Goal: Task Accomplishment & Management: Use online tool/utility

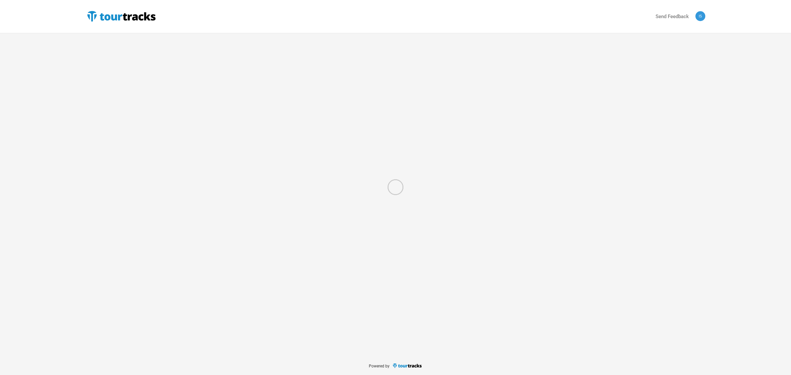
click at [216, 192] on div at bounding box center [395, 187] width 791 height 375
click at [262, 211] on div at bounding box center [395, 187] width 791 height 375
click at [125, 19] on div at bounding box center [395, 187] width 791 height 375
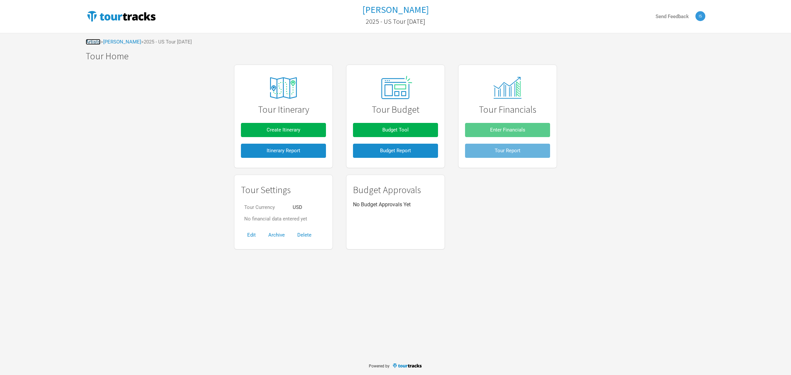
click at [93, 40] on link "Artists" at bounding box center [93, 42] width 15 height 6
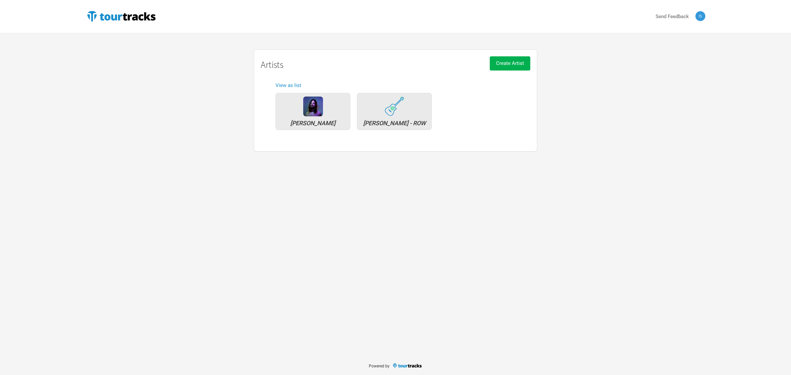
click at [578, 155] on div "Send Feedback Artists Tame Impala Xavier Rudd - ROW Create Artist Artists View …" at bounding box center [395, 178] width 791 height 356
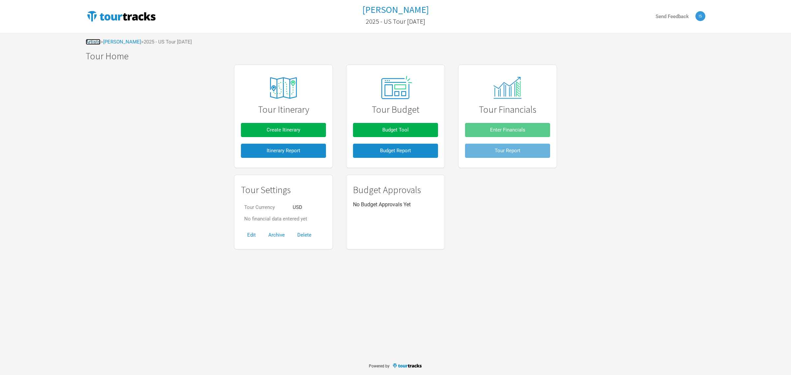
click at [93, 41] on link "Artists" at bounding box center [93, 42] width 15 height 6
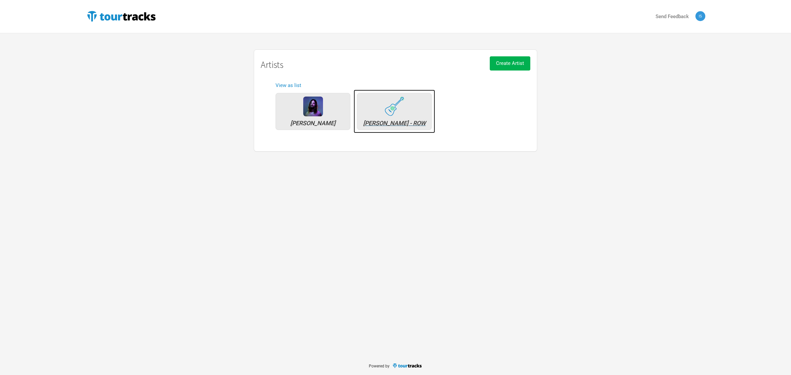
click at [412, 105] on div "[PERSON_NAME] - ROW" at bounding box center [394, 111] width 75 height 37
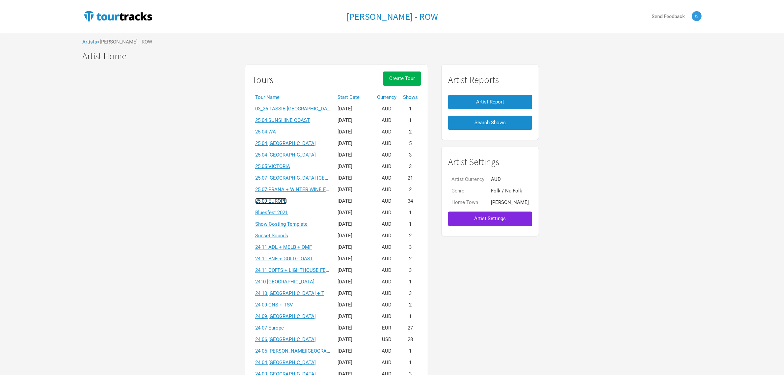
click at [269, 200] on link "25.09 EUROPE" at bounding box center [271, 201] width 32 height 6
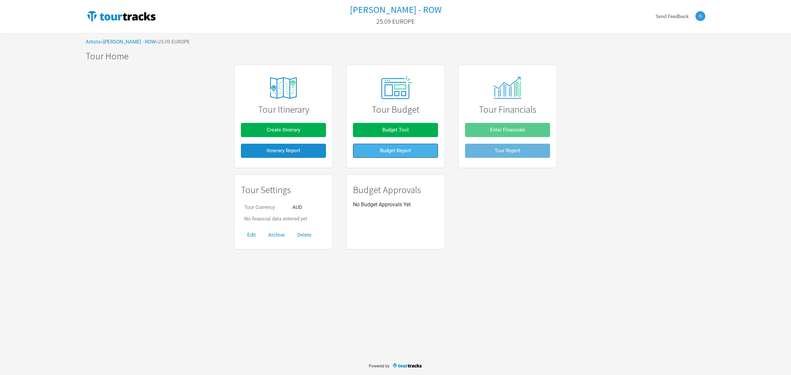
click at [399, 147] on button "Budget Report" at bounding box center [395, 151] width 85 height 14
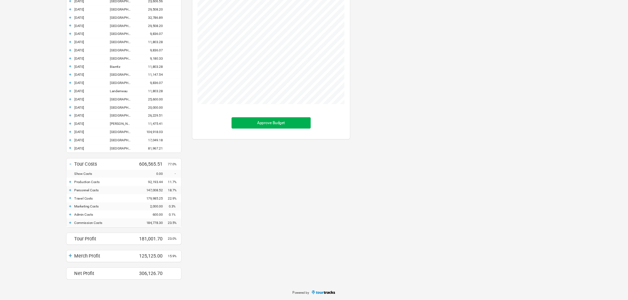
scroll to position [499, 211]
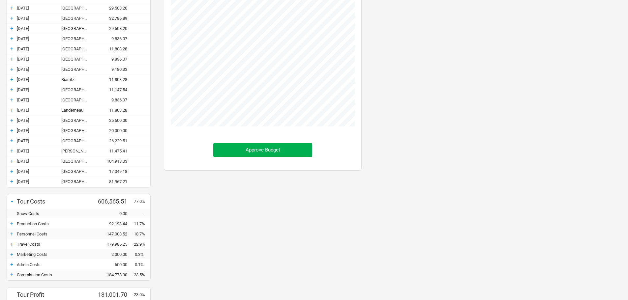
click at [484, 210] on div "+ Currency AUD Budget - Tour Income 787,567.21 + 20-Sep-25 A Coruña 24,590.16 +…" at bounding box center [314, 96] width 628 height 512
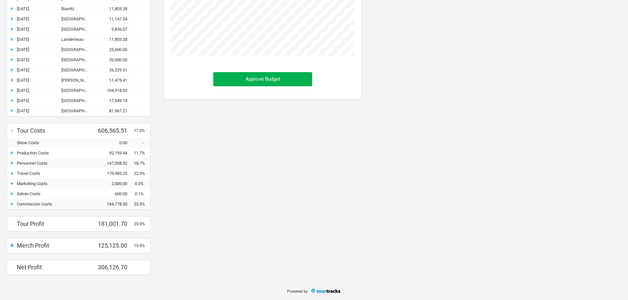
scroll to position [299, 0]
click at [479, 146] on div "+ Currency AUD Budget - Tour Income 787,567.21 + 20-Sep-25 A Coruña 24,590.16 +…" at bounding box center [314, 25] width 628 height 512
click at [12, 153] on div "+" at bounding box center [12, 152] width 10 height 7
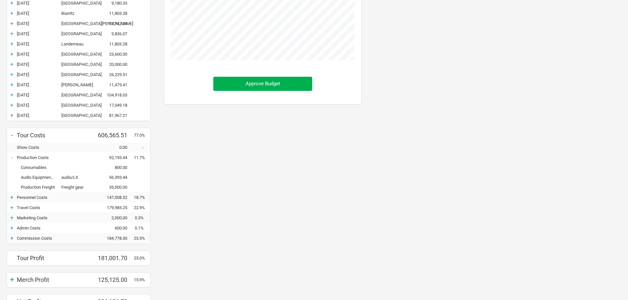
scroll to position [328, 0]
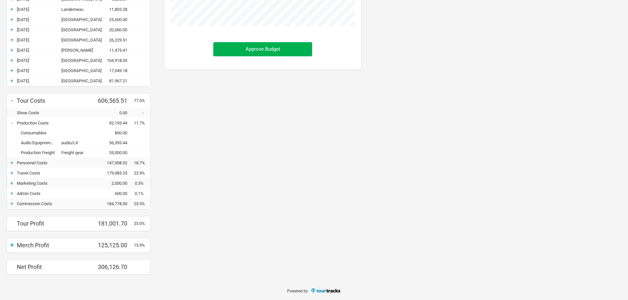
click at [13, 162] on div "+" at bounding box center [12, 162] width 10 height 7
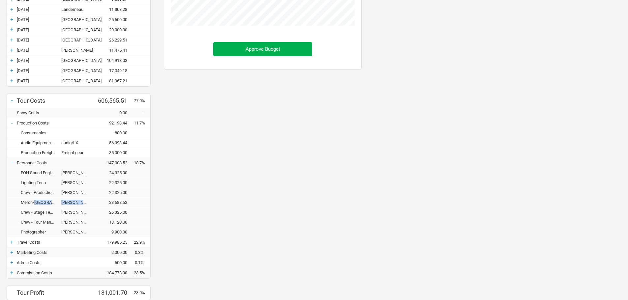
drag, startPoint x: 35, startPoint y: 202, endPoint x: 84, endPoint y: 202, distance: 48.4
click at [84, 202] on div "Merch/PA Guillaume 23,688.52" at bounding box center [78, 203] width 143 height 10
copy div "PA Guillaume"
click at [230, 205] on div "Budget Show Profits Approve Budget" at bounding box center [262, 52] width 211 height 598
drag, startPoint x: 65, startPoint y: 192, endPoint x: 90, endPoint y: 194, distance: 24.5
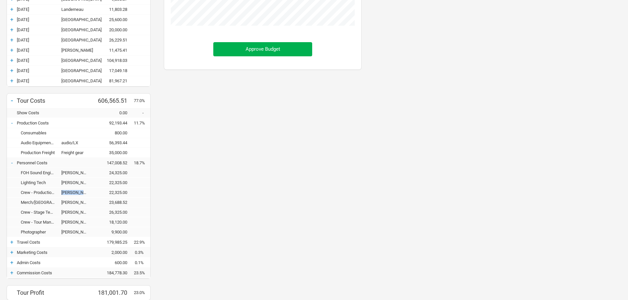
click at [90, 194] on div "[PERSON_NAME]" at bounding box center [77, 192] width 33 height 5
copy div "[PERSON_NAME]"
drag, startPoint x: 61, startPoint y: 171, endPoint x: 91, endPoint y: 173, distance: 30.0
click at [91, 173] on div "FOH Sound Engineer Nathan Davis 24,325.00" at bounding box center [78, 173] width 143 height 10
copy div "[PERSON_NAME]"
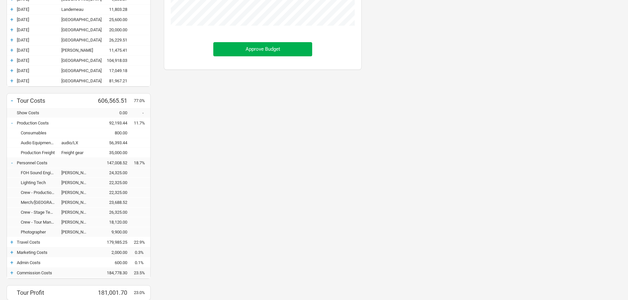
click at [53, 182] on div "Lighting Tech" at bounding box center [39, 182] width 44 height 5
drag, startPoint x: 64, startPoint y: 183, endPoint x: 86, endPoint y: 183, distance: 21.7
click at [86, 183] on div "[PERSON_NAME]" at bounding box center [77, 182] width 33 height 5
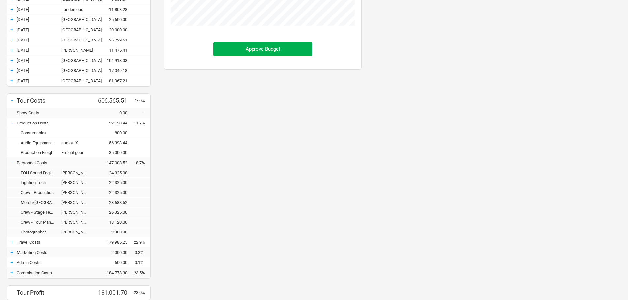
click at [61, 182] on div "[PERSON_NAME]" at bounding box center [77, 182] width 33 height 5
drag, startPoint x: 61, startPoint y: 182, endPoint x: 86, endPoint y: 183, distance: 25.0
click at [86, 183] on div "[PERSON_NAME]" at bounding box center [77, 182] width 33 height 5
copy div "[PERSON_NAME]"
click at [172, 200] on div "Budget Show Profits Approve Budget" at bounding box center [262, 52] width 211 height 598
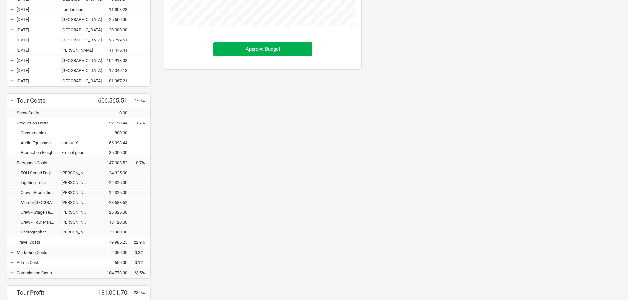
click at [39, 220] on div "Crew - Tour Manager" at bounding box center [39, 222] width 44 height 5
click at [46, 222] on div "Crew - Tour Manager" at bounding box center [39, 222] width 44 height 5
click at [12, 254] on div "+" at bounding box center [12, 252] width 10 height 7
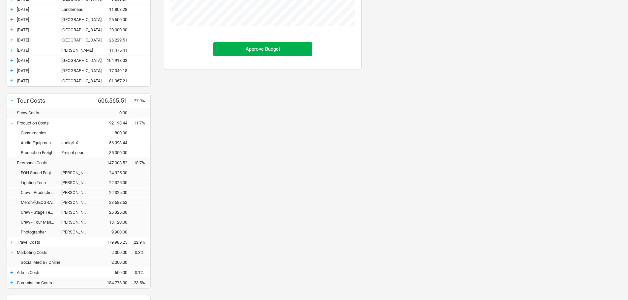
click at [12, 254] on div "-" at bounding box center [12, 252] width 10 height 7
click at [11, 241] on div "+" at bounding box center [12, 242] width 10 height 7
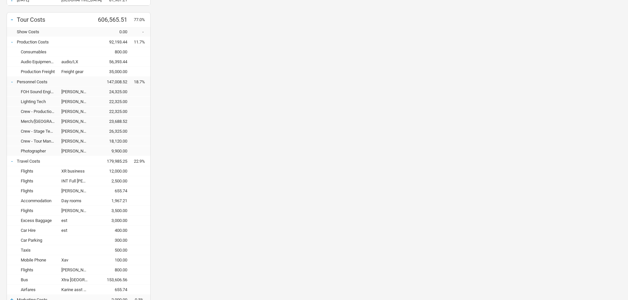
scroll to position [427, 0]
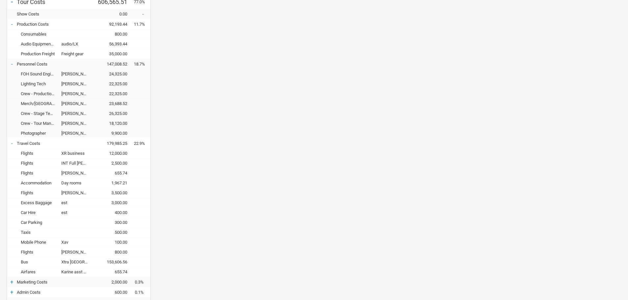
click at [12, 141] on div "-" at bounding box center [12, 143] width 10 height 7
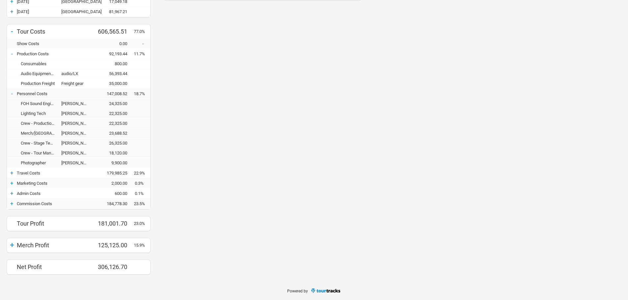
click at [11, 191] on div "+" at bounding box center [12, 193] width 10 height 7
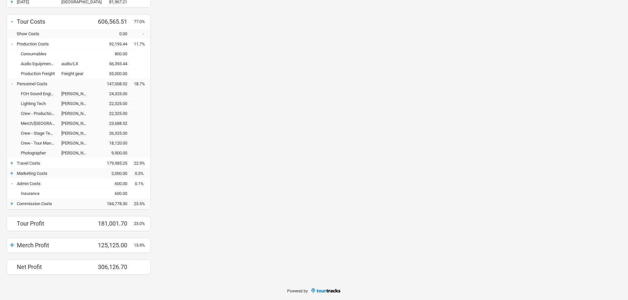
scroll to position [608, 211]
click at [11, 182] on div "-" at bounding box center [12, 183] width 10 height 7
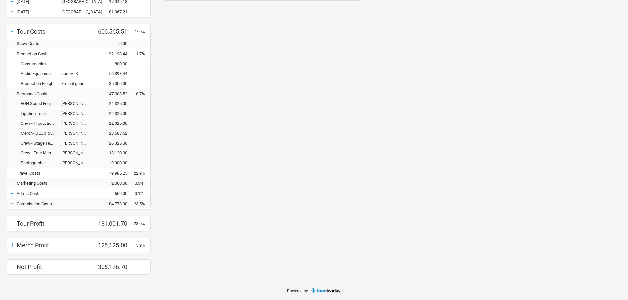
click at [11, 202] on div "+" at bounding box center [12, 203] width 10 height 7
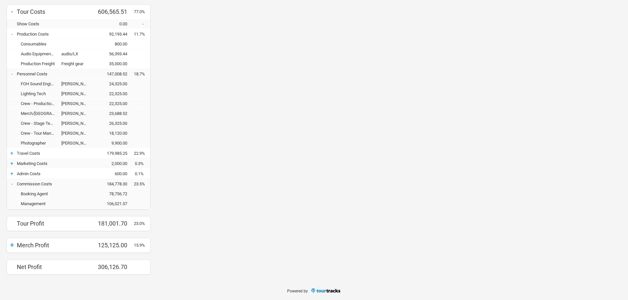
click at [77, 193] on div "Booking Agent" at bounding box center [55, 193] width 77 height 5
click at [10, 183] on div "-" at bounding box center [12, 184] width 10 height 7
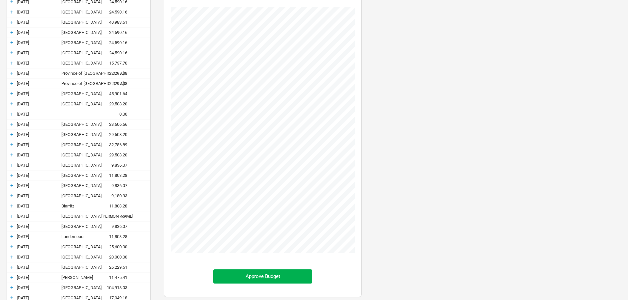
scroll to position [0, 0]
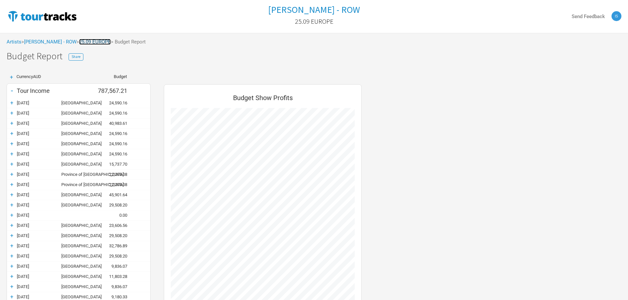
click at [86, 40] on link "25.09 EUROPE" at bounding box center [95, 42] width 32 height 6
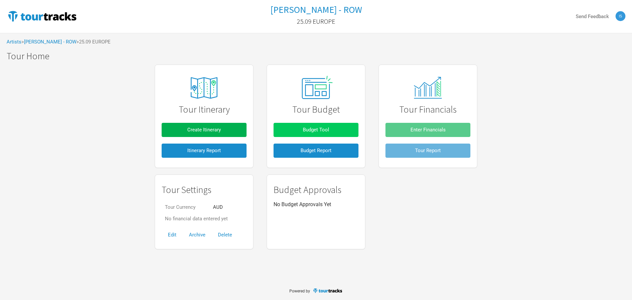
click at [327, 132] on span "Budget Tool" at bounding box center [316, 130] width 26 height 6
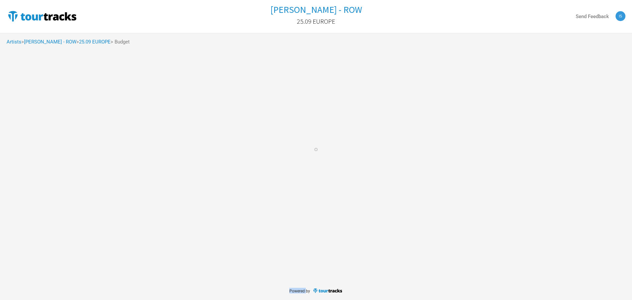
click at [327, 132] on div at bounding box center [316, 150] width 632 height 300
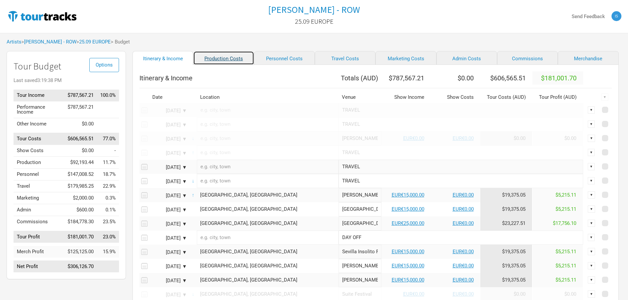
click at [215, 56] on link "Production Costs" at bounding box center [223, 58] width 61 height 14
select select "Total Days"
select select "EUR"
select select "Shows"
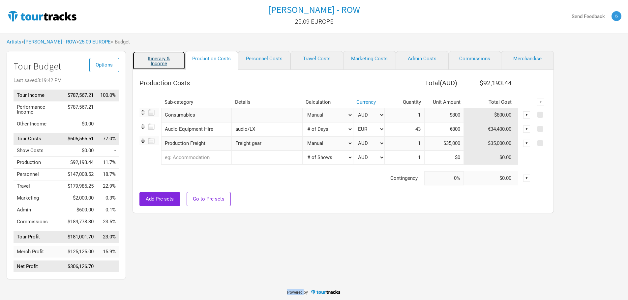
click at [159, 60] on link "Itinerary & Income" at bounding box center [158, 60] width 53 height 19
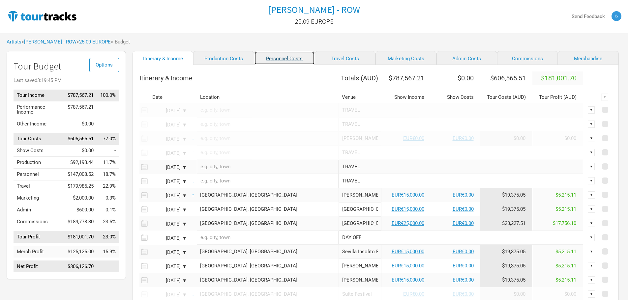
click at [264, 63] on link "Personnel Costs" at bounding box center [284, 58] width 61 height 14
select select "GBP"
select select "EUR"
select select "USD"
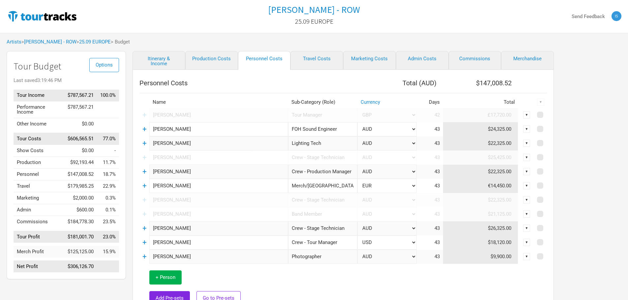
scroll to position [33, 0]
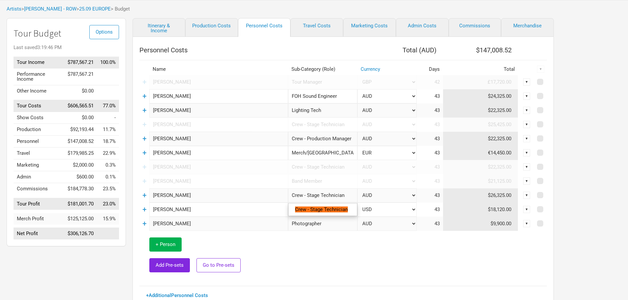
drag, startPoint x: 347, startPoint y: 195, endPoint x: 287, endPoint y: 189, distance: 60.6
click at [287, 189] on tr "+ Jackson Valentine Crew - Stage Technician 1 result. Use up and down arrow key…" at bounding box center [342, 195] width 407 height 14
click at [583, 169] on div "Options Tour Budget Last saved 3:19:46 PM Tour Income $787,567.21 100.0% Perfor…" at bounding box center [314, 166] width 628 height 297
drag, startPoint x: 203, startPoint y: 196, endPoint x: 146, endPoint y: 193, distance: 57.0
click at [146, 193] on tr "+ Jackson Valentine Crew - Stage Technician 1 selection AUD EUR GBP SGD USD New…" at bounding box center [342, 195] width 407 height 14
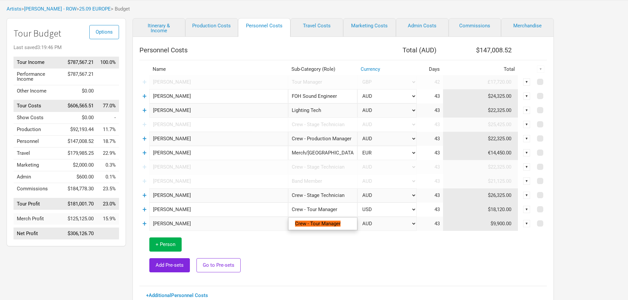
drag, startPoint x: 337, startPoint y: 210, endPoint x: 290, endPoint y: 207, distance: 47.9
click at [290, 207] on input "Crew - Tour Manager" at bounding box center [322, 210] width 69 height 14
click at [502, 272] on td at bounding box center [417, 255] width 259 height 48
drag, startPoint x: 209, startPoint y: 210, endPoint x: 142, endPoint y: 210, distance: 67.2
click at [142, 210] on tr "+ Jesse Keys Crew - Tour Manager 1 selection AUD EUR GBP SGD USD New ... 43 $18…" at bounding box center [342, 210] width 407 height 14
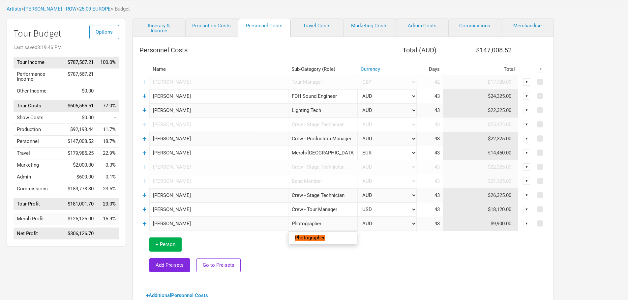
drag, startPoint x: 331, startPoint y: 224, endPoint x: 289, endPoint y: 223, distance: 41.5
click at [289, 223] on input "Photographer" at bounding box center [322, 224] width 69 height 14
drag, startPoint x: 195, startPoint y: 223, endPoint x: 142, endPoint y: 221, distance: 52.7
click at [142, 221] on tr "+ Josh Hickie Photographer 1 result. Use up and down arrow keys to navigate. Ph…" at bounding box center [342, 224] width 407 height 14
click at [598, 148] on div "Options Tour Budget Last saved 3:19:46 PM Tour Income $787,567.21 100.0% Perfor…" at bounding box center [314, 166] width 628 height 297
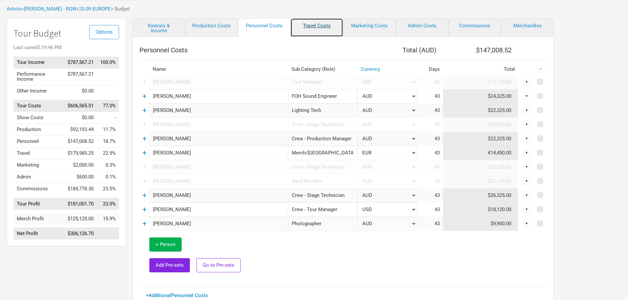
click at [332, 26] on link "Travel Costs" at bounding box center [316, 27] width 53 height 19
select select "EUR"
select select "GBP"
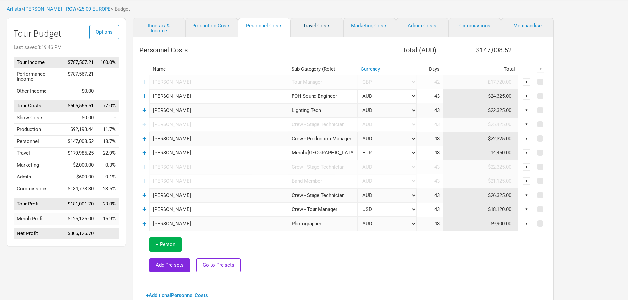
select select "EUR"
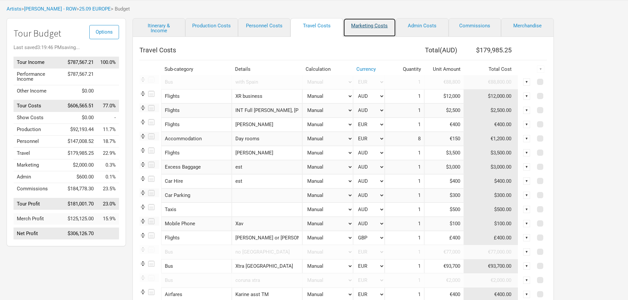
click at [369, 27] on link "Marketing Costs" at bounding box center [369, 27] width 53 height 19
select select "% of Gross"
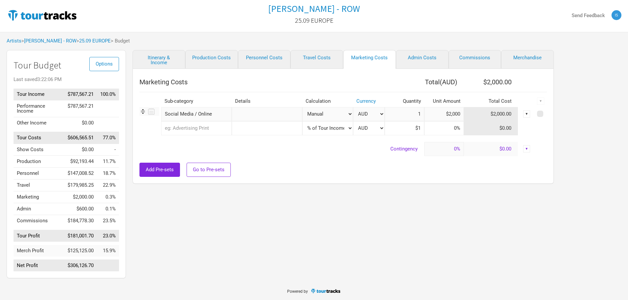
scroll to position [1, 0]
click at [263, 57] on link "Personnel Costs" at bounding box center [264, 59] width 53 height 19
select select "GBP"
select select "EUR"
select select "USD"
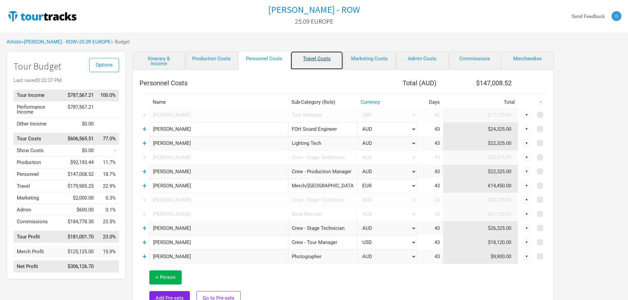
click at [317, 60] on link "Travel Costs" at bounding box center [316, 60] width 53 height 19
select select "EUR"
select select "GBP"
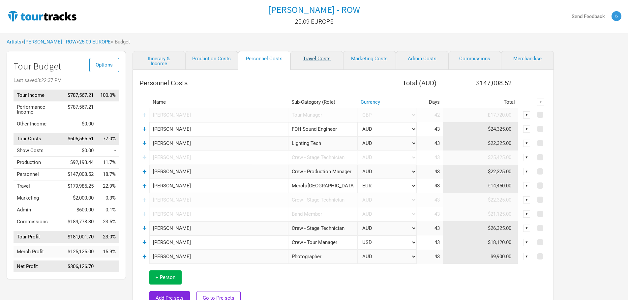
select select "EUR"
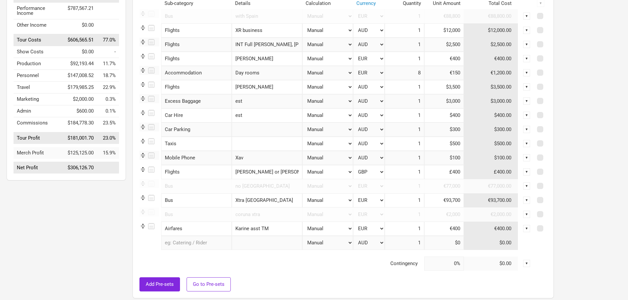
scroll to position [66, 0]
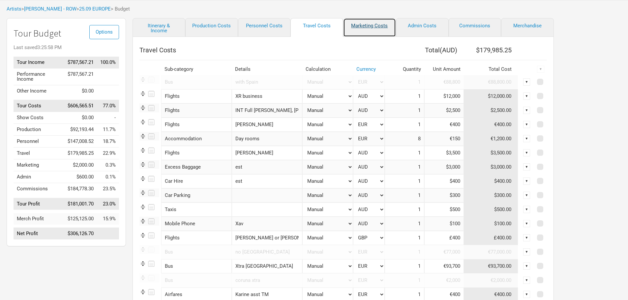
click at [367, 25] on link "Marketing Costs" at bounding box center [369, 27] width 53 height 19
select select "% of Gross"
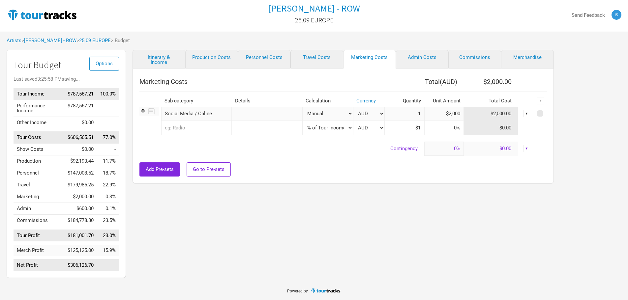
scroll to position [1, 0]
click at [413, 57] on link "Admin Costs" at bounding box center [422, 59] width 53 height 19
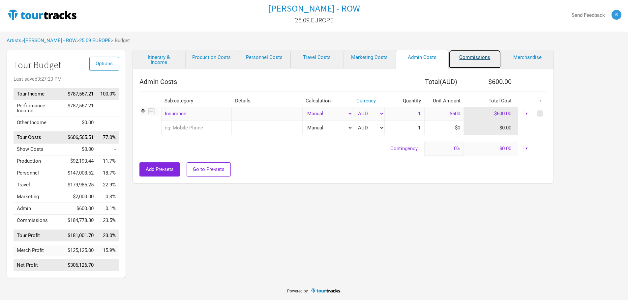
click at [470, 60] on link "Commissions" at bounding box center [474, 59] width 53 height 19
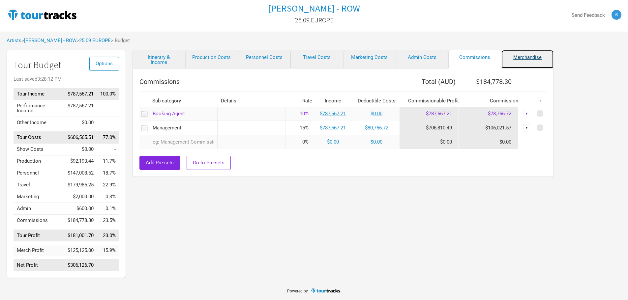
click at [521, 63] on link "Merchandise" at bounding box center [527, 59] width 53 height 19
select select "Shows"
select select "% of Gross Merch"
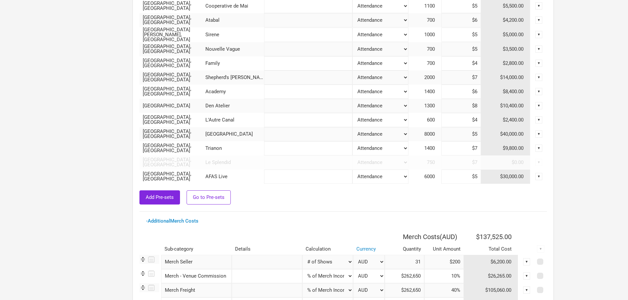
scroll to position [474, 0]
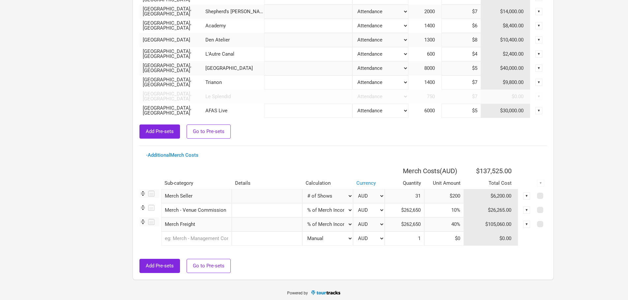
drag, startPoint x: 582, startPoint y: 151, endPoint x: 576, endPoint y: 142, distance: 11.1
drag, startPoint x: 206, startPoint y: 222, endPoint x: 164, endPoint y: 222, distance: 42.2
click at [164, 222] on input "Merch Freight" at bounding box center [196, 224] width 70 height 14
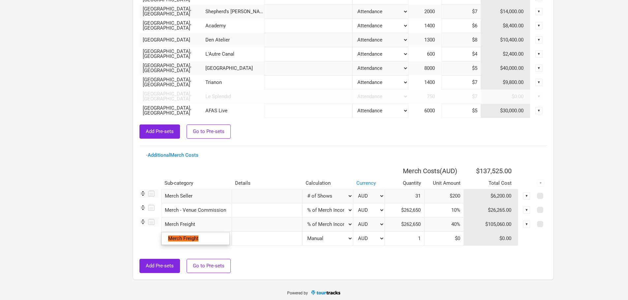
drag, startPoint x: 150, startPoint y: 152, endPoint x: 201, endPoint y: 153, distance: 51.1
click at [201, 153] on div "- Additional Merch Costs" at bounding box center [343, 155] width 394 height 5
copy link "Additional Merch Costs"
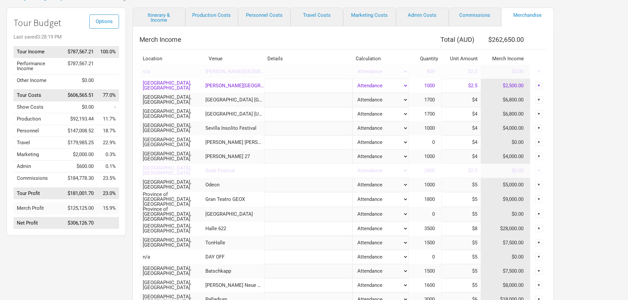
scroll to position [0, 0]
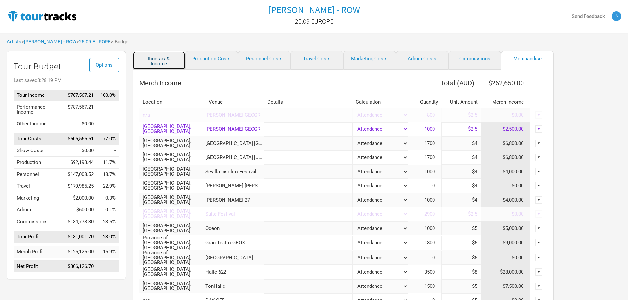
click at [160, 64] on link "Itinerary & Income" at bounding box center [158, 60] width 53 height 19
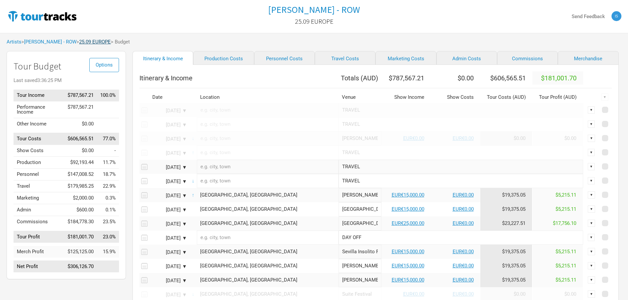
click at [92, 39] on div "Artists > Xavier Rudd - ROW > 25.09 EUROPE > Budget" at bounding box center [314, 42] width 628 height 18
click at [92, 40] on link "25.09 EUROPE" at bounding box center [95, 42] width 32 height 6
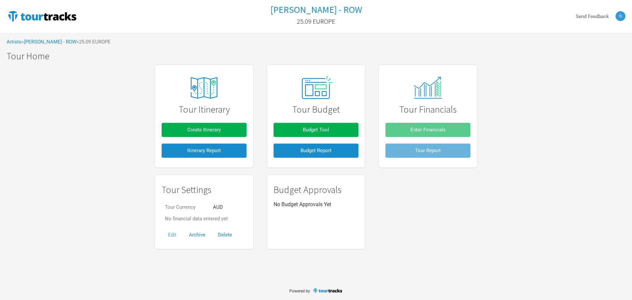
click at [170, 234] on button "Edit" at bounding box center [172, 235] width 21 height 14
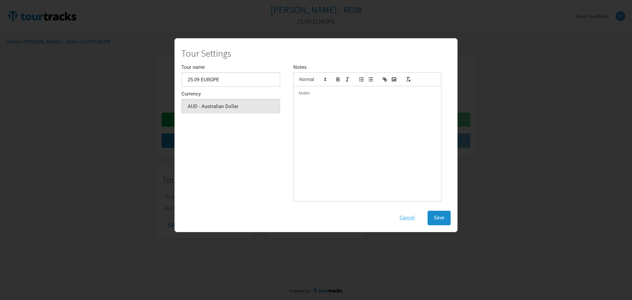
click at [411, 217] on button "Cancel" at bounding box center [408, 218] width 28 height 14
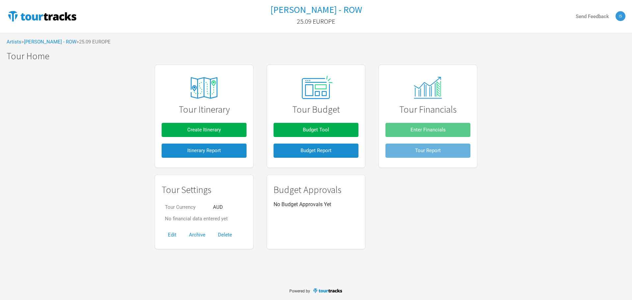
click at [88, 177] on div "Tour Itinerary Create Itinerary Itinerary Report Tour Budget Budget Tool Budget…" at bounding box center [316, 156] width 632 height 191
click at [252, 203] on div "Tour Settings Tour Currency AUD No financial data entered yet Edit Archive Dele…" at bounding box center [204, 212] width 99 height 74
click at [149, 142] on div "Tour Itinerary Create Itinerary Itinerary Report Tour Budget Budget Tool Budget…" at bounding box center [316, 116] width 336 height 110
click at [52, 40] on link "[PERSON_NAME] - ROW" at bounding box center [50, 42] width 52 height 6
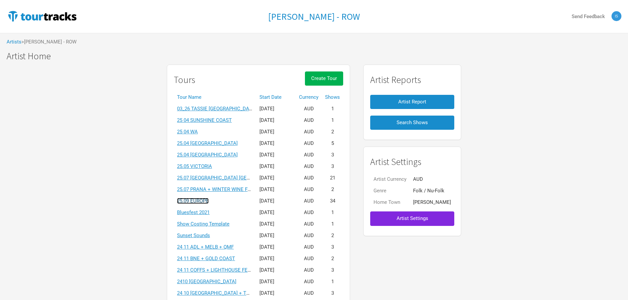
click at [192, 198] on link "25.09 EUROPE" at bounding box center [193, 201] width 32 height 6
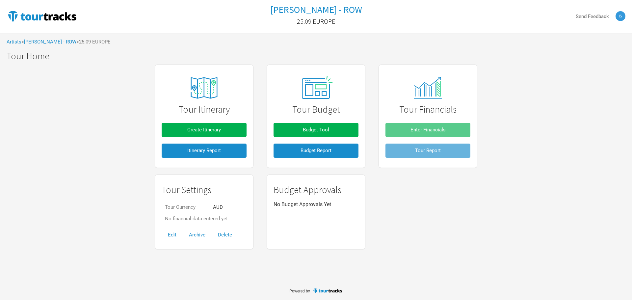
click at [550, 223] on div "Tour Itinerary Create Itinerary Itinerary Report Tour Budget Budget Tool Budget…" at bounding box center [316, 156] width 632 height 191
click at [320, 148] on span "Budget Report" at bounding box center [316, 151] width 31 height 6
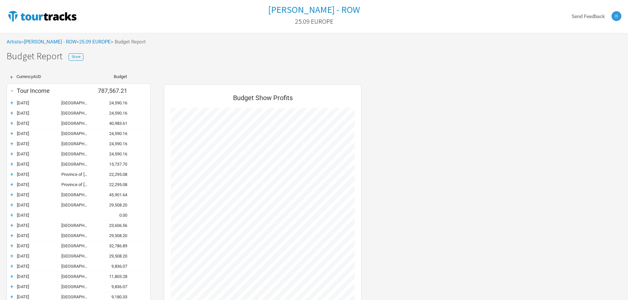
scroll to position [499, 211]
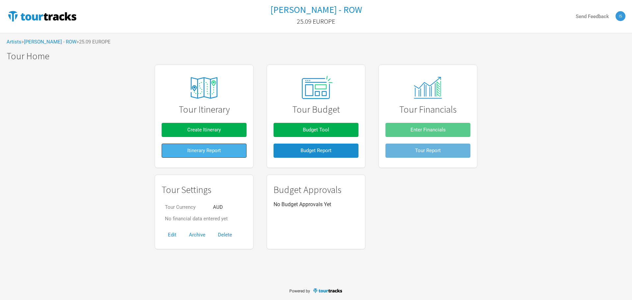
click at [193, 155] on button "Itinerary Report" at bounding box center [204, 151] width 85 height 14
click at [518, 196] on div "Tour Itinerary Create Itinerary Itinerary Report Tour Budget Budget Tool Budget…" at bounding box center [316, 156] width 632 height 191
click at [168, 237] on button "Edit" at bounding box center [172, 235] width 21 height 14
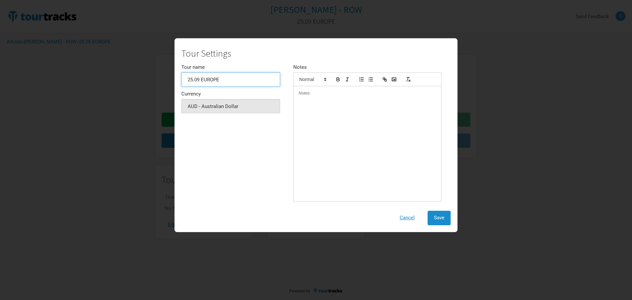
click at [228, 76] on input "25.09 EUROPE" at bounding box center [230, 79] width 99 height 14
click at [258, 150] on div "Tour name 25.09 EUROPE Currency AUD - Australian Dollar 1 selection" at bounding box center [237, 134] width 112 height 139
click at [390, 120] on div at bounding box center [368, 143] width 148 height 115
click at [407, 217] on button "Cancel" at bounding box center [408, 218] width 28 height 14
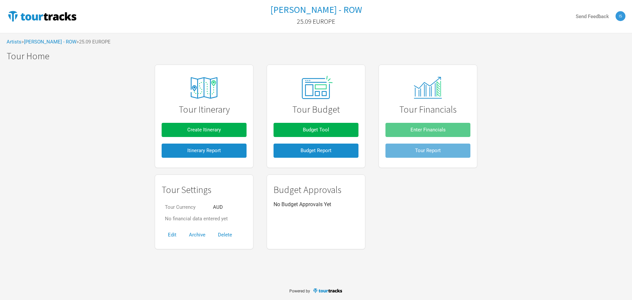
click at [462, 221] on div "Tour Settings Tour Currency AUD No financial data entered yet Edit Archive Dele…" at bounding box center [316, 211] width 336 height 81
click at [455, 242] on div "Tour Settings Tour Currency AUD No financial data entered yet Edit Archive Dele…" at bounding box center [316, 211] width 336 height 81
click at [619, 17] on img at bounding box center [621, 16] width 10 height 10
click at [572, 48] on div "Artists > Xavier Rudd - ROW > 25.09 EUROPE" at bounding box center [316, 42] width 632 height 18
click at [43, 43] on link "[PERSON_NAME] - ROW" at bounding box center [50, 42] width 52 height 6
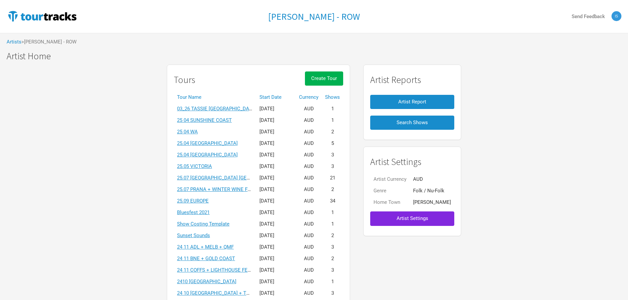
click at [13, 41] on link "Artists" at bounding box center [14, 42] width 15 height 6
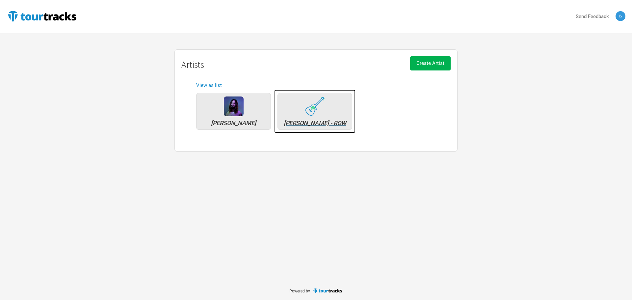
click at [299, 105] on div "[PERSON_NAME] - ROW" at bounding box center [315, 111] width 75 height 37
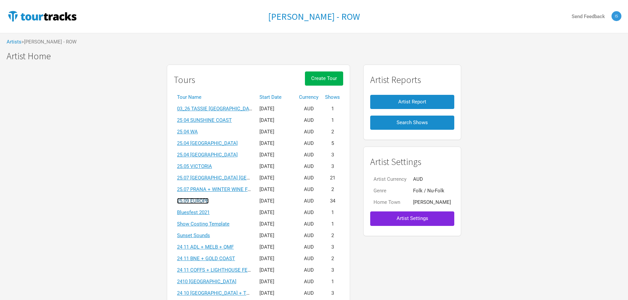
click at [203, 201] on link "25.09 EUROPE" at bounding box center [193, 201] width 32 height 6
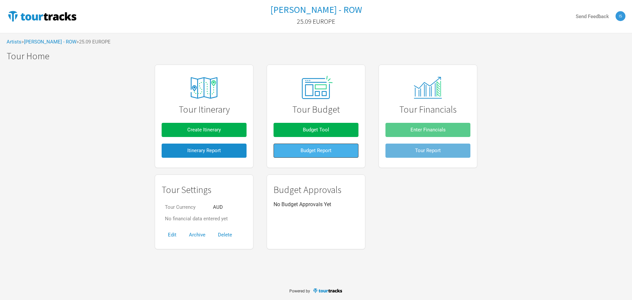
click at [328, 154] on button "Budget Report" at bounding box center [316, 151] width 85 height 14
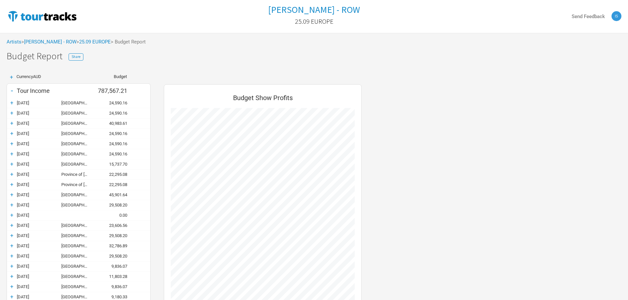
scroll to position [499, 211]
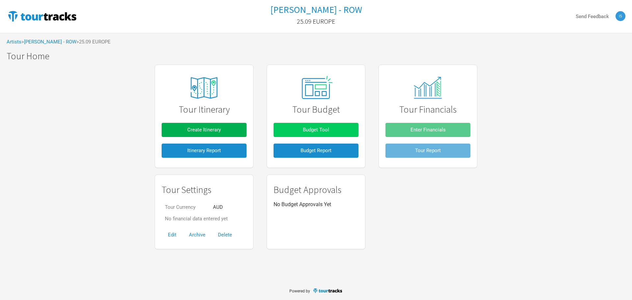
click at [324, 134] on button "Budget Tool" at bounding box center [316, 130] width 85 height 14
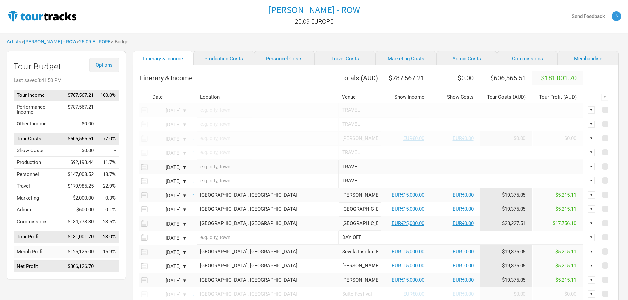
click at [114, 68] on button "Options" at bounding box center [104, 65] width 30 height 14
click at [101, 86] on link "Tour Currencies" at bounding box center [93, 87] width 35 height 12
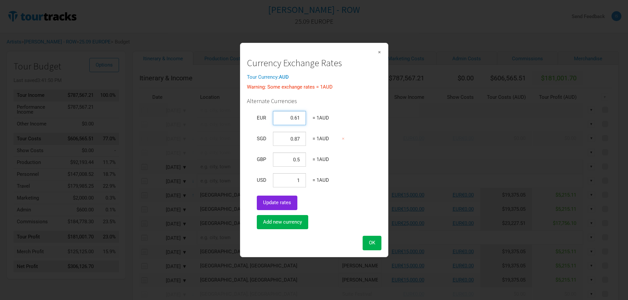
drag, startPoint x: 287, startPoint y: 117, endPoint x: 337, endPoint y: 115, distance: 49.8
click at [328, 115] on tr "EUR 0.61 = 1 AUD" at bounding box center [303, 118] width 100 height 21
click at [346, 134] on button "×" at bounding box center [342, 139] width 15 height 14
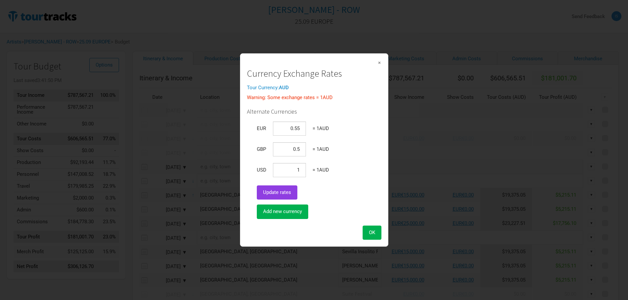
click at [285, 197] on button "Update rates" at bounding box center [277, 192] width 41 height 14
type input "0.551748"
type input "0.47815"
click at [366, 233] on button "OK" at bounding box center [371, 233] width 19 height 14
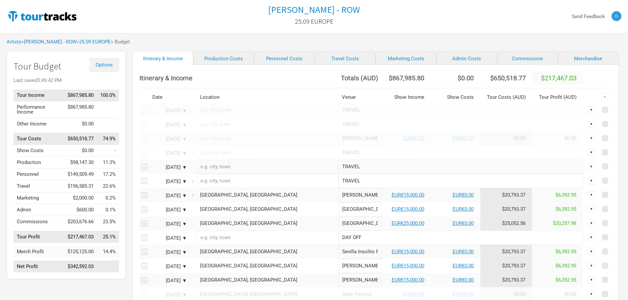
click at [104, 64] on span "Options" at bounding box center [104, 65] width 17 height 6
click at [108, 87] on link "Tour Currencies" at bounding box center [93, 87] width 35 height 12
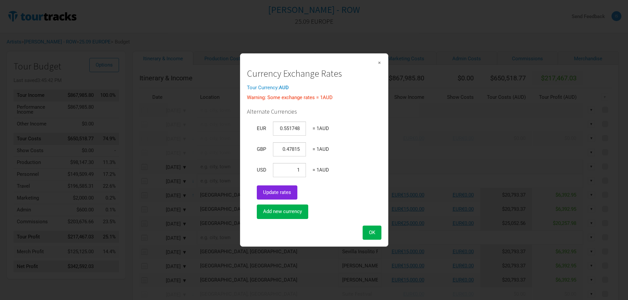
click at [381, 62] on span "×" at bounding box center [379, 62] width 4 height 7
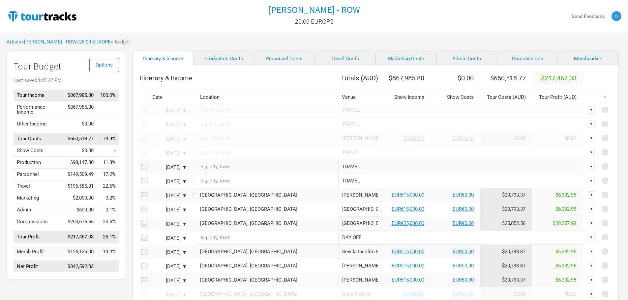
click at [381, 62] on link "Marketing Costs" at bounding box center [405, 58] width 61 height 14
select select "% of Gross"
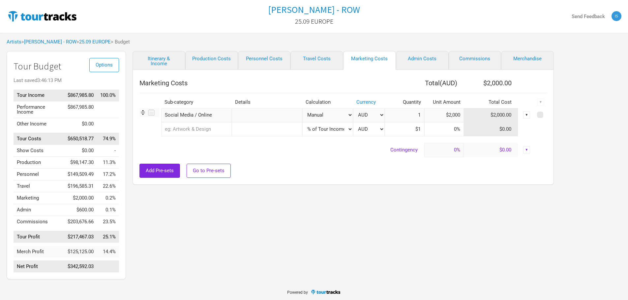
click at [587, 86] on div "Options Tour Budget Last saved 3:46:13 PM Tour Income $867,985.80 100.0% Perfor…" at bounding box center [314, 167] width 628 height 232
click at [541, 58] on link "Merchandise" at bounding box center [527, 60] width 53 height 19
select select "Shows"
select select "% of Gross Merch"
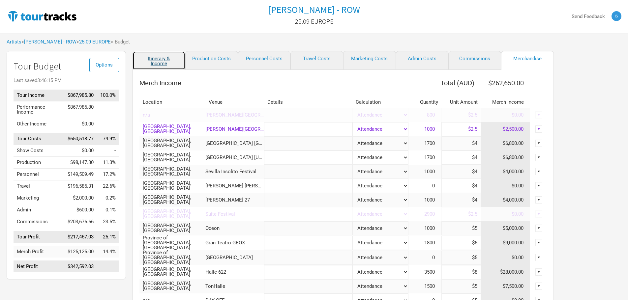
click at [157, 62] on link "Itinerary & Income" at bounding box center [158, 60] width 53 height 19
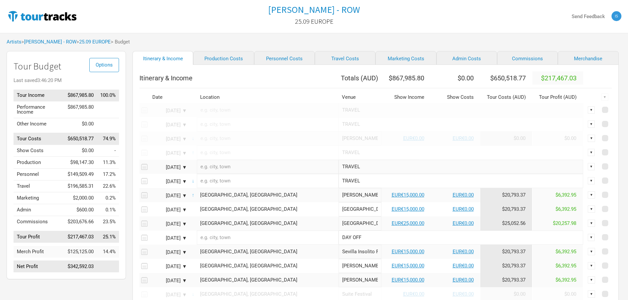
click at [86, 40] on link "25.09 EUROPE" at bounding box center [95, 42] width 32 height 6
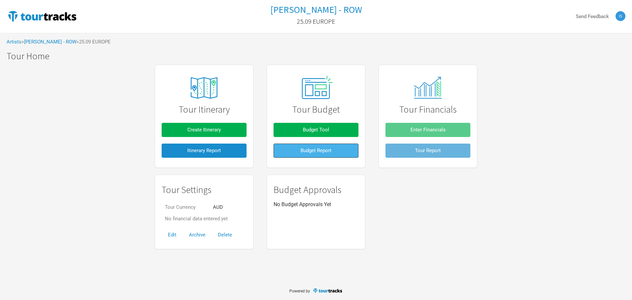
click at [308, 153] on span "Budget Report" at bounding box center [316, 151] width 31 height 6
click at [547, 133] on div "Tour Itinerary Create Itinerary Itinerary Report Tour Budget Budget Tool Budget…" at bounding box center [316, 156] width 632 height 191
click at [84, 110] on div "Tour Itinerary Create Itinerary Itinerary Report Tour Budget Budget Tool Budget…" at bounding box center [316, 156] width 632 height 191
drag, startPoint x: 464, startPoint y: 204, endPoint x: 461, endPoint y: 207, distance: 3.7
click at [464, 204] on div "Tour Settings Tour Currency AUD No financial data entered yet Edit Archive Dele…" at bounding box center [316, 211] width 336 height 81
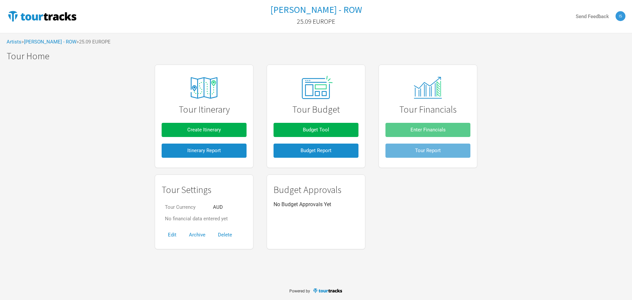
click at [548, 203] on div "Tour Itinerary Create Itinerary Itinerary Report Tour Budget Budget Tool Budget…" at bounding box center [316, 156] width 632 height 191
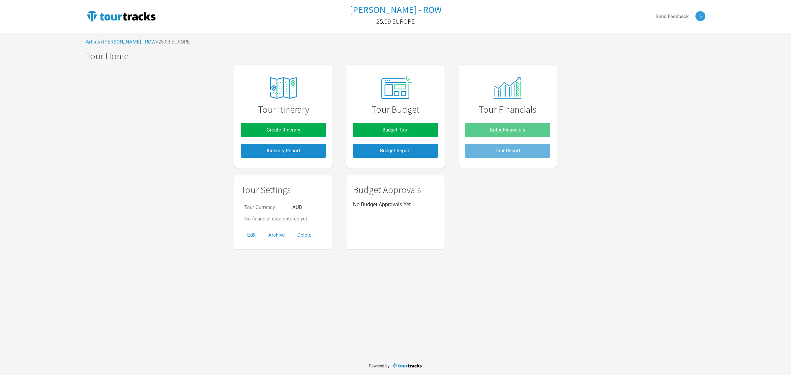
click at [124, 35] on div "Artists > Xavier Rudd - ROW > 25.09 EUROPE" at bounding box center [395, 42] width 632 height 18
click at [124, 40] on link "[PERSON_NAME] - ROW" at bounding box center [129, 42] width 52 height 6
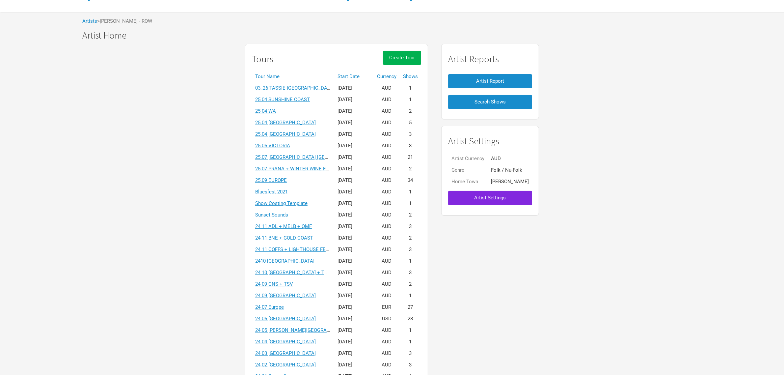
scroll to position [41, 0]
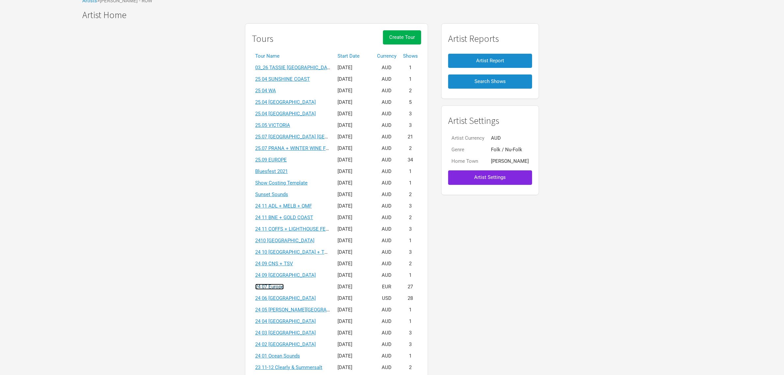
click at [284, 287] on link "24 07 Europe" at bounding box center [269, 287] width 29 height 6
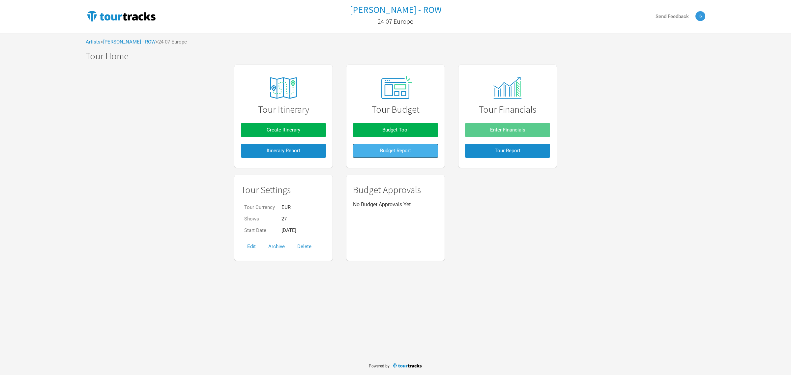
click at [374, 147] on button "Budget Report" at bounding box center [395, 151] width 85 height 14
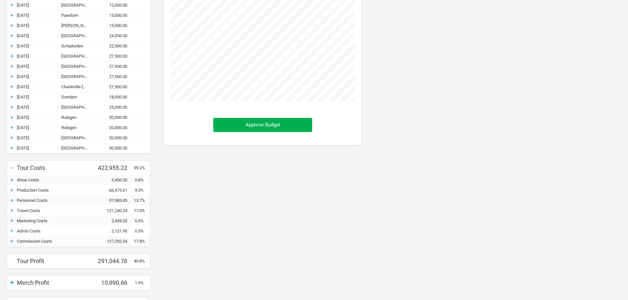
scroll to position [268, 0]
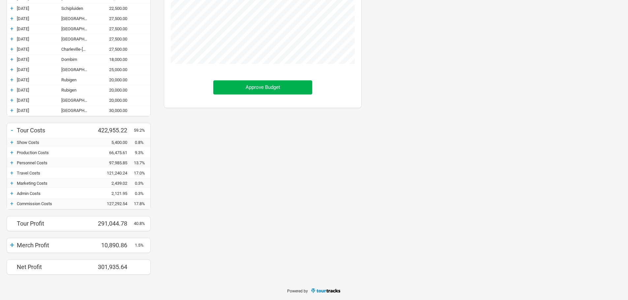
click at [400, 182] on div "+ Currency EUR Budget - Tour Income 714,000.00 + 19-Jul-24 Essen 0.00 + 20-Jul-…" at bounding box center [314, 41] width 628 height 482
click at [12, 163] on div "+" at bounding box center [12, 162] width 10 height 7
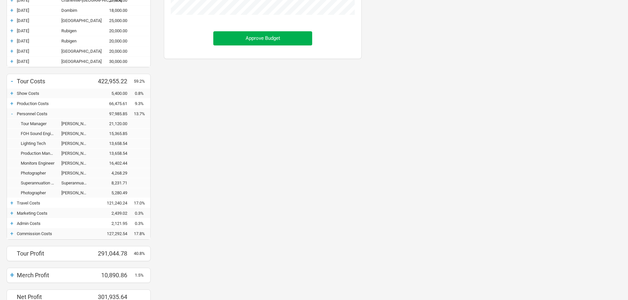
scroll to position [301, 0]
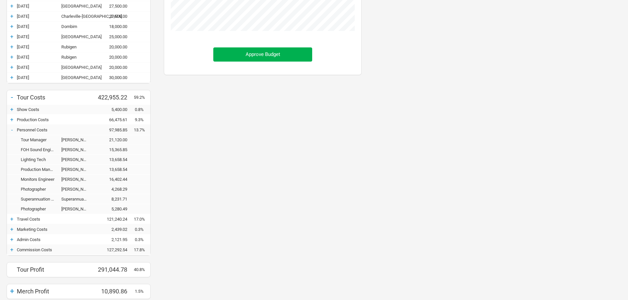
click at [463, 234] on div "+ Currency EUR Budget - Tour Income 714,000.00 + 19-Jul-24 Essen 0.00 + 20-Jul-…" at bounding box center [314, 47] width 628 height 561
drag, startPoint x: 20, startPoint y: 200, endPoint x: 57, endPoint y: 200, distance: 36.2
click at [57, 200] on div "Superannuation - Contractors" at bounding box center [39, 199] width 44 height 5
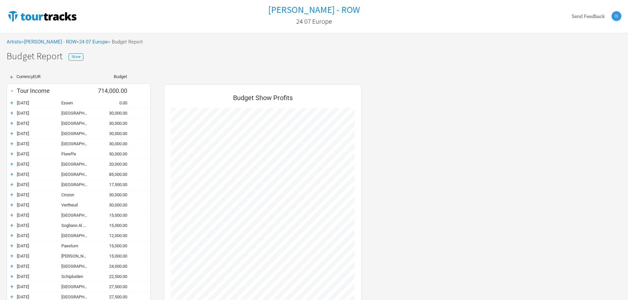
scroll to position [468, 211]
click at [93, 42] on link "24 07 Europe" at bounding box center [93, 42] width 29 height 6
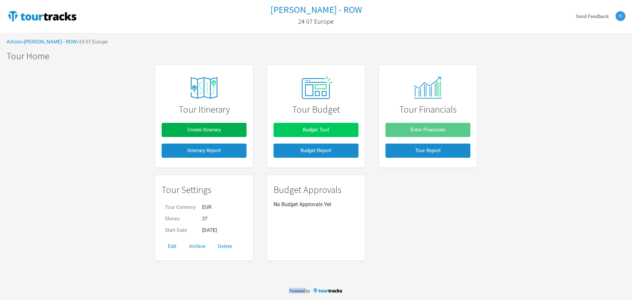
click at [295, 127] on button "Budget Tool" at bounding box center [316, 130] width 85 height 14
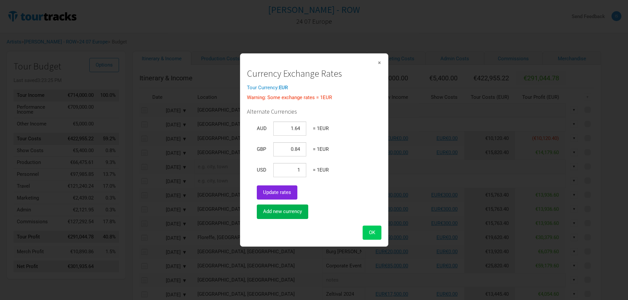
click at [373, 227] on button "OK" at bounding box center [371, 233] width 19 height 14
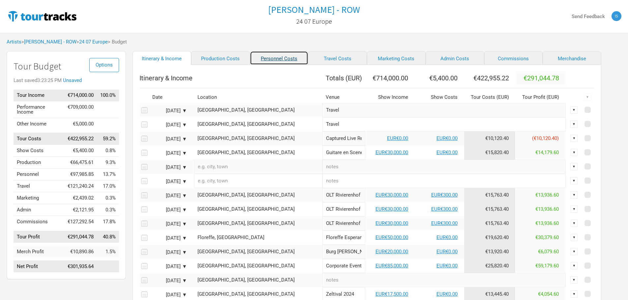
click at [275, 59] on link "Personnel Costs" at bounding box center [279, 58] width 59 height 14
select select "USD"
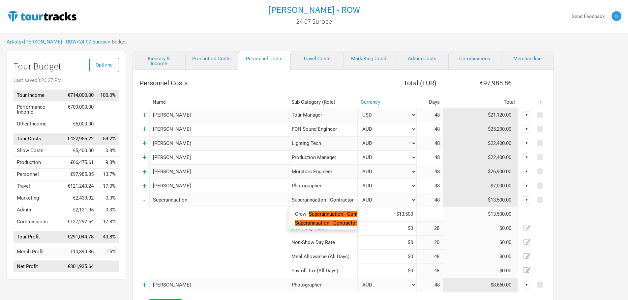
scroll to position [0, 2]
drag, startPoint x: 291, startPoint y: 199, endPoint x: 355, endPoint y: 198, distance: 64.2
click at [355, 198] on input "Superannuation - Contractors" at bounding box center [322, 200] width 69 height 14
click at [571, 162] on div "Options Tour Budget Last saved 3:23:27 PM Tour Income €714,000.00 100.0% Perfor…" at bounding box center [314, 213] width 628 height 325
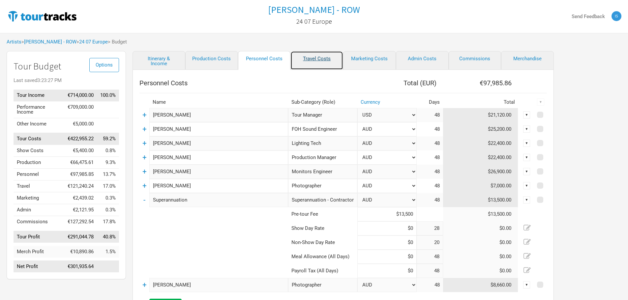
click at [312, 61] on link "Travel Costs" at bounding box center [316, 60] width 53 height 19
select select "EUR"
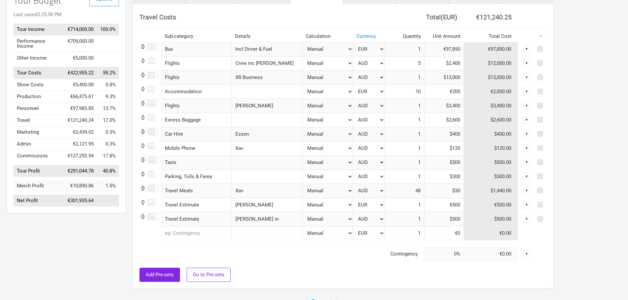
scroll to position [33, 0]
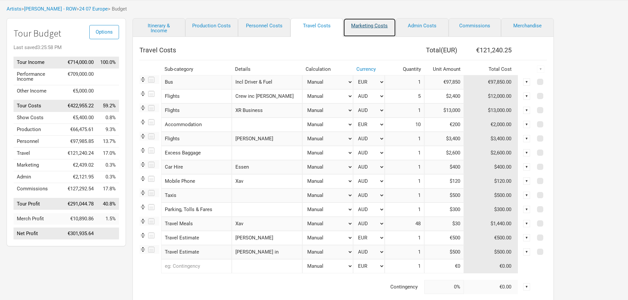
click at [370, 28] on link "Marketing Costs" at bounding box center [369, 27] width 53 height 19
select select "% of Gross"
select select "EUR"
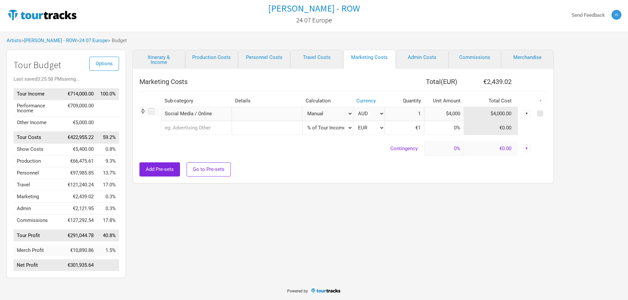
scroll to position [1, 0]
click at [412, 59] on link "Admin Costs" at bounding box center [422, 59] width 53 height 19
select select "Total Days"
select select "EUR"
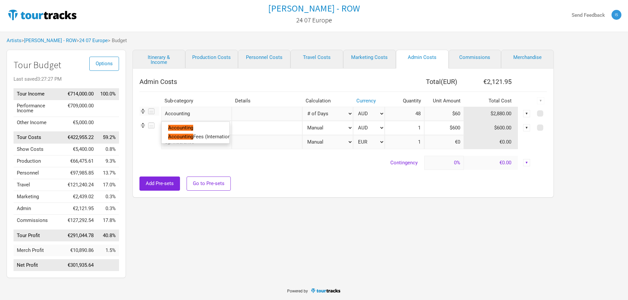
drag, startPoint x: 197, startPoint y: 118, endPoint x: 166, endPoint y: 113, distance: 31.4
click at [166, 113] on input "Accounting" at bounding box center [196, 114] width 70 height 14
click at [409, 258] on div "Itinerary & Income Production Costs Personnel Costs Travel Costs Marketing Cost…" at bounding box center [336, 166] width 421 height 232
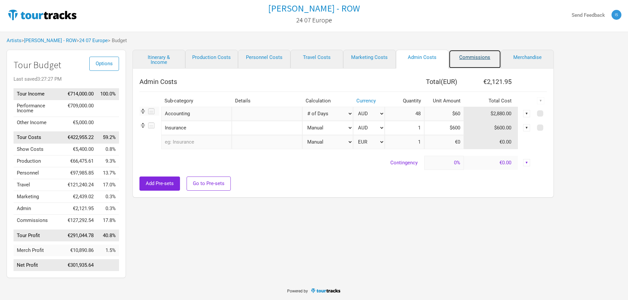
click at [465, 58] on link "Commissions" at bounding box center [474, 59] width 53 height 19
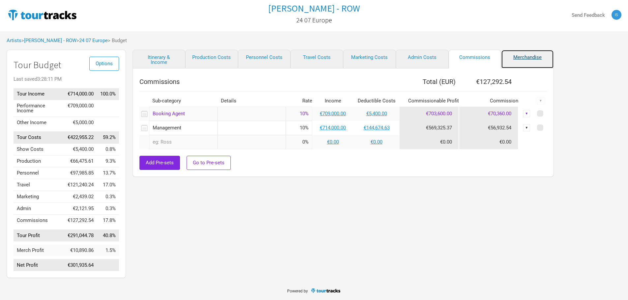
click at [524, 55] on link "Merchandise" at bounding box center [527, 59] width 53 height 19
select select "Set Amount"
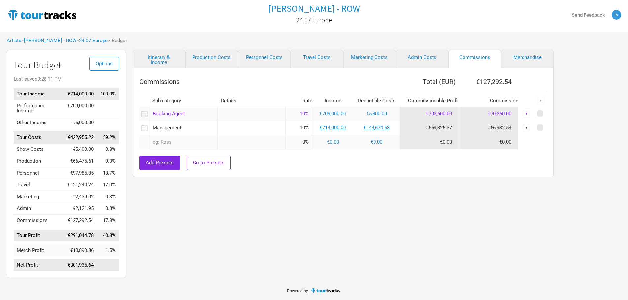
select select "Set Amount"
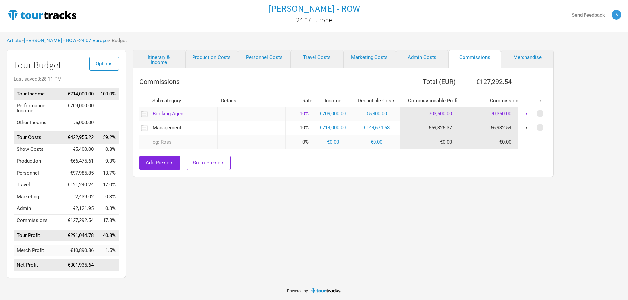
select select "Set Amount"
select select "GBP"
select select "EUR"
select select "Shows"
select select "EUR"
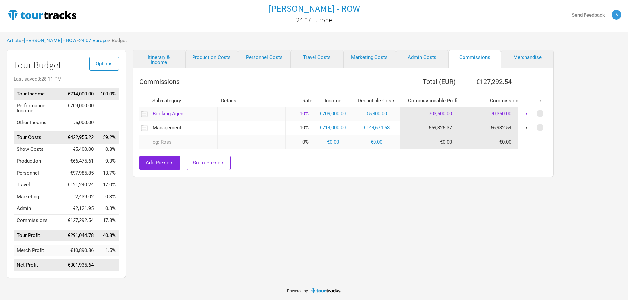
select select "% of Gross Merch"
select select "EUR"
select select "% of Gross Merch"
select select "EUR"
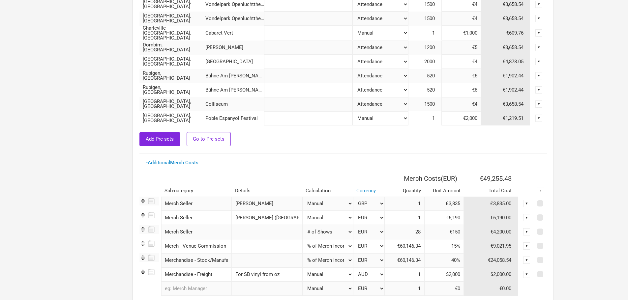
scroll to position [431, 0]
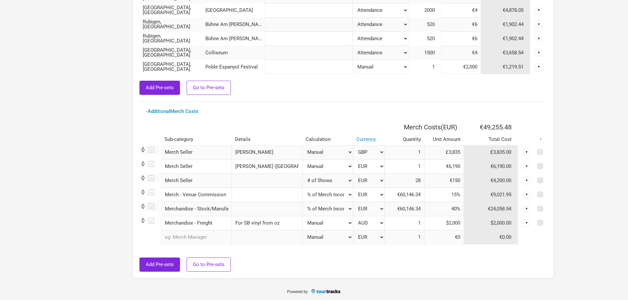
drag, startPoint x: 224, startPoint y: 226, endPoint x: 152, endPoint y: 222, distance: 71.9
click at [152, 222] on tr "Merchandise - Freight 1 result. Use up and down arrow keys to navigate. Merchan…" at bounding box center [342, 223] width 407 height 14
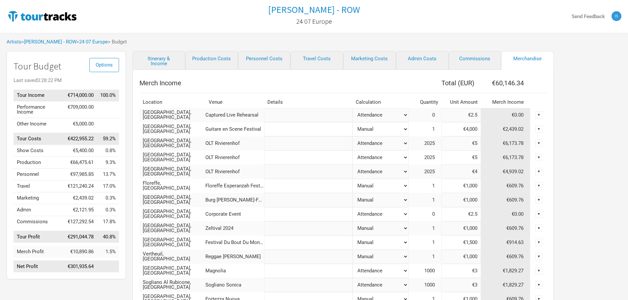
scroll to position [33, 0]
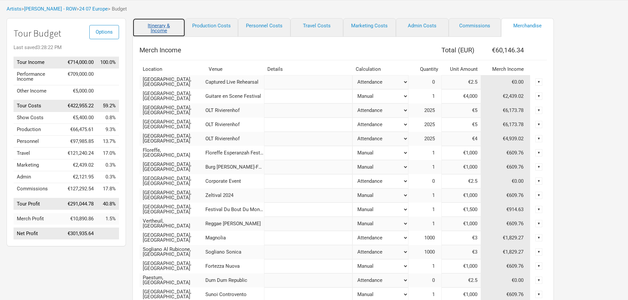
drag, startPoint x: 161, startPoint y: 30, endPoint x: 167, endPoint y: 37, distance: 9.6
click at [161, 30] on link "Itinerary & Income" at bounding box center [158, 27] width 53 height 19
